Goal: Transaction & Acquisition: Purchase product/service

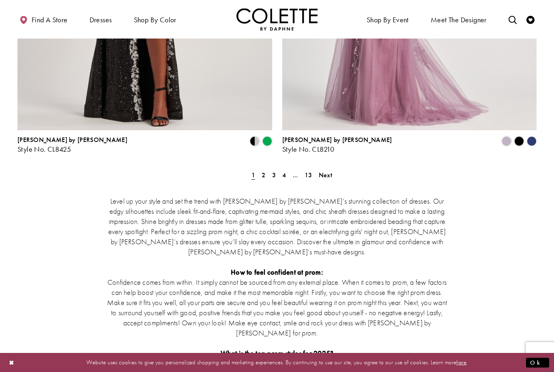
click at [263, 171] on span "2" at bounding box center [264, 175] width 4 height 9
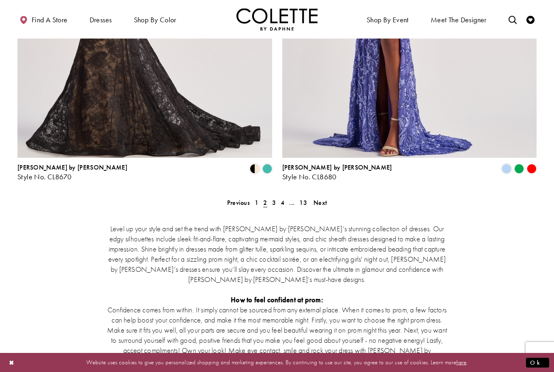
scroll to position [1490, 0]
click at [272, 199] on span "3" at bounding box center [274, 203] width 4 height 9
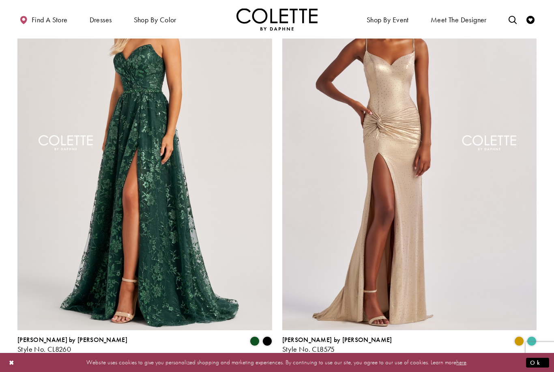
scroll to position [1340, 0]
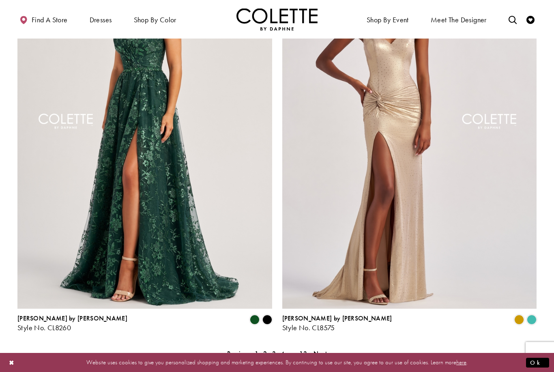
click at [281, 349] on span "4" at bounding box center [283, 353] width 4 height 9
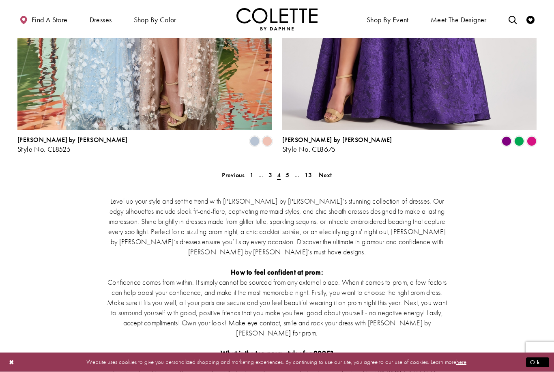
scroll to position [1517, 0]
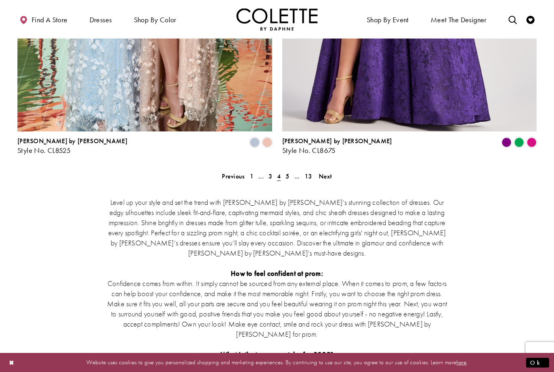
click at [286, 172] on span "5" at bounding box center [288, 176] width 4 height 9
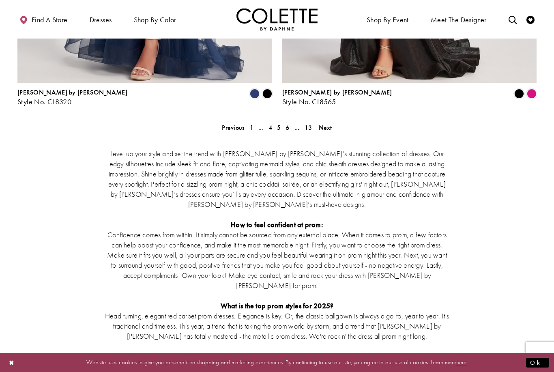
scroll to position [1561, 0]
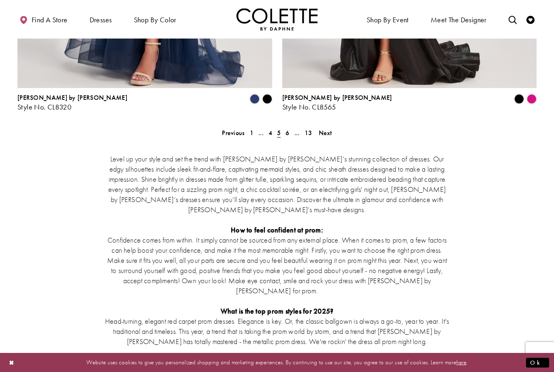
click at [285, 136] on div "Level up your style and set the trend with Colette by Daphne’s stunning collect…" at bounding box center [276, 269] width 519 height 267
click at [288, 129] on span "6" at bounding box center [288, 133] width 4 height 9
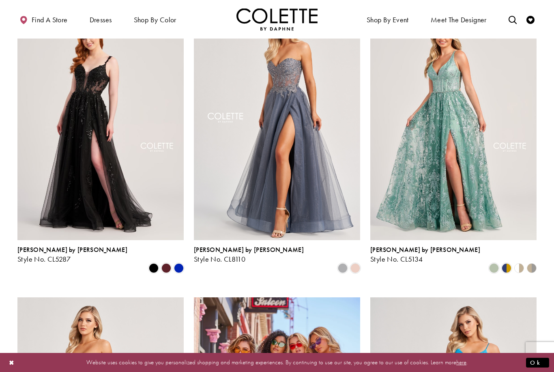
scroll to position [82, 0]
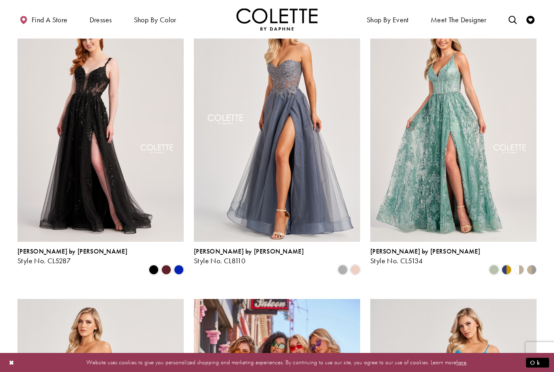
click at [169, 265] on span "Product List" at bounding box center [166, 270] width 10 height 10
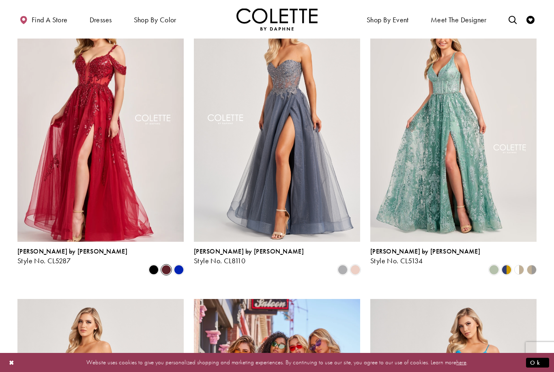
click at [179, 265] on span "Product List" at bounding box center [179, 270] width 10 height 10
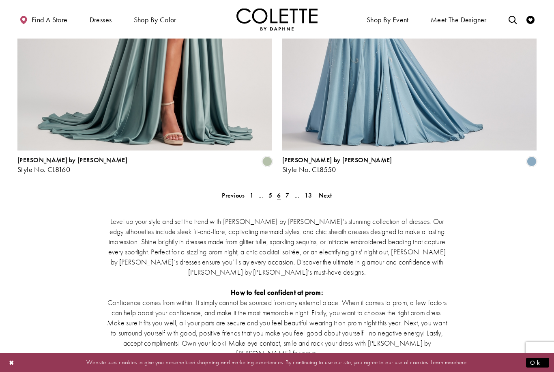
click at [288, 191] on span "7" at bounding box center [288, 195] width 4 height 9
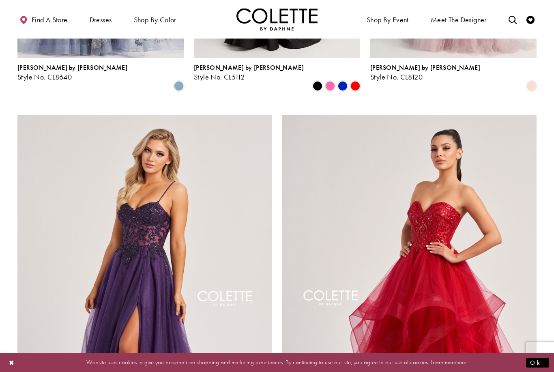
scroll to position [1165, 0]
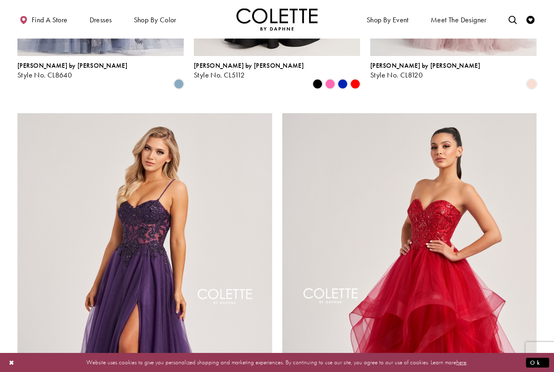
click at [0, 0] on span "SWEETHEART DRESSES" at bounding box center [0, 0] width 0 height 0
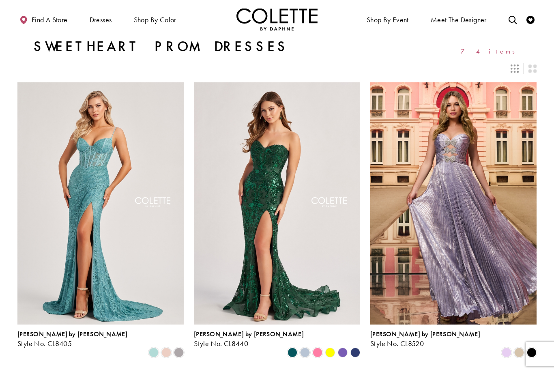
click at [512, 71] on icon "Switch layout to 3 columns" at bounding box center [515, 68] width 8 height 8
click at [530, 68] on icon "Switch layout to 2 columns" at bounding box center [532, 68] width 8 height 8
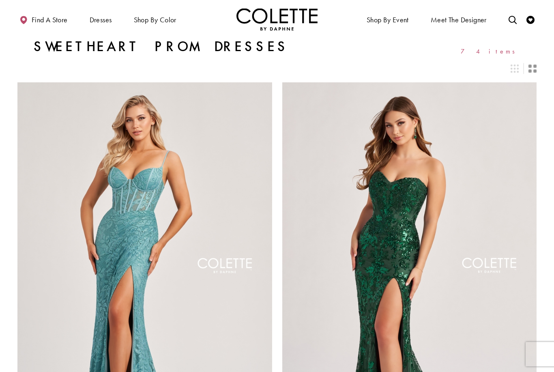
click at [516, 68] on icon "Switch layout to 3 columns" at bounding box center [515, 68] width 8 height 8
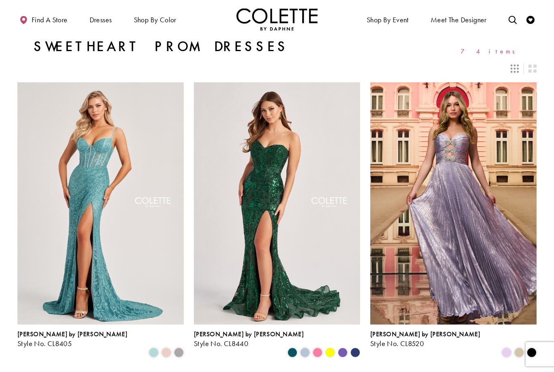
click at [512, 52] on span "74 items" at bounding box center [491, 51] width 60 height 7
click at [0, 0] on span "PROM DRESSES" at bounding box center [0, 0] width 0 height 0
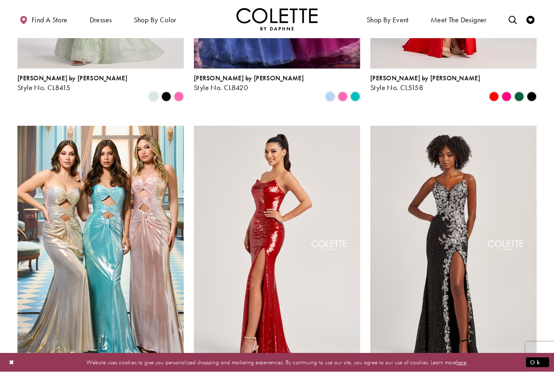
scroll to position [1312, 0]
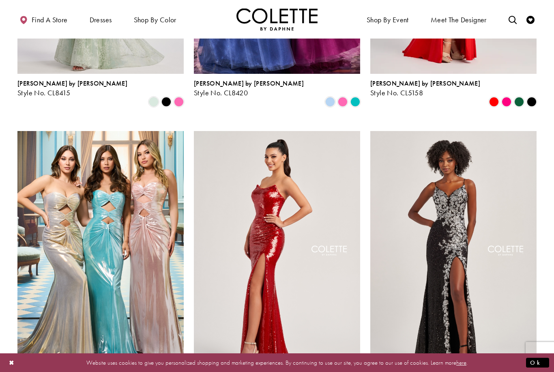
click at [0, 0] on span "BALL GOWNS" at bounding box center [0, 0] width 0 height 0
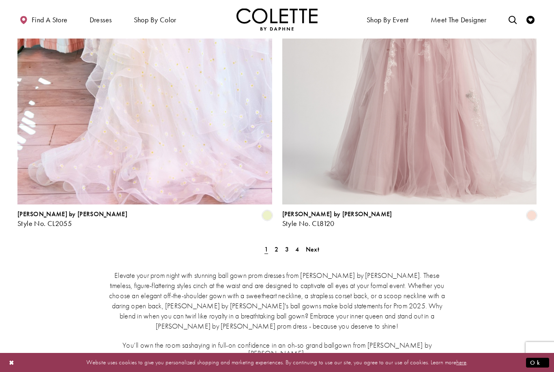
click at [276, 245] on span "2" at bounding box center [277, 249] width 4 height 9
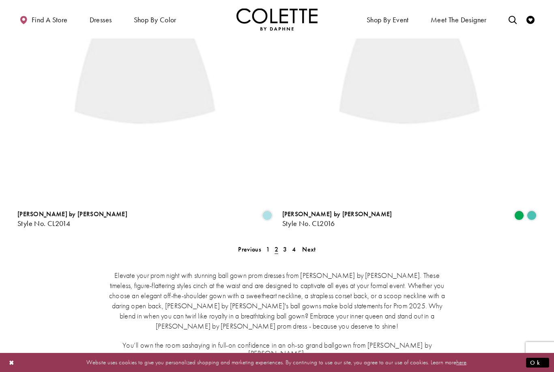
scroll to position [43, 0]
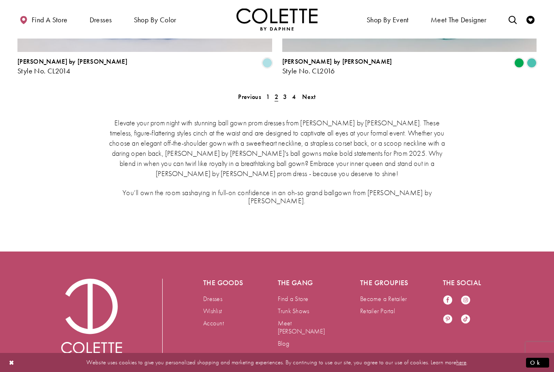
click at [287, 92] on span "3" at bounding box center [285, 96] width 4 height 9
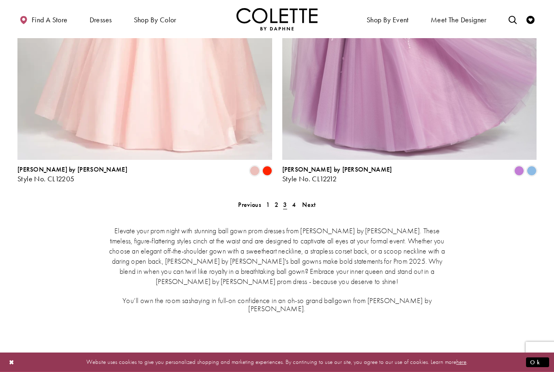
scroll to position [1502, 0]
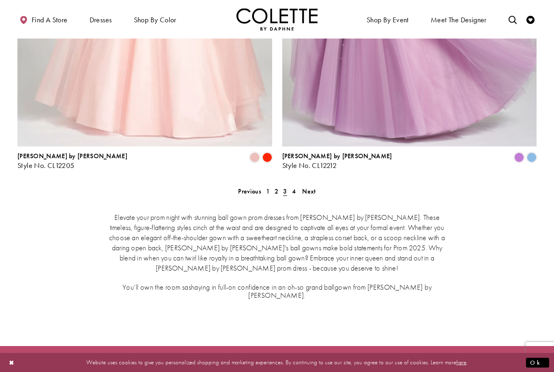
click at [292, 195] on div "Elevate your prom night with stunning ball gown prom dresses from [PERSON_NAME]…" at bounding box center [276, 255] width 519 height 121
click at [293, 187] on span "4" at bounding box center [294, 191] width 4 height 9
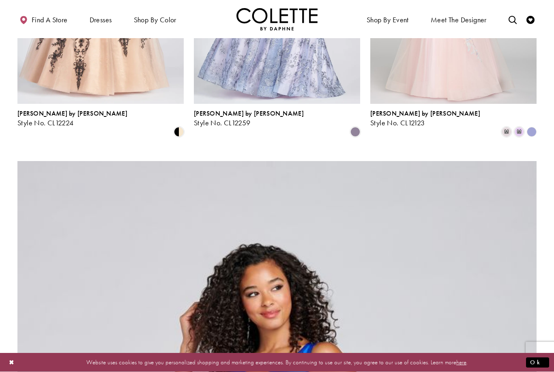
scroll to position [515, 0]
